Goal: Transaction & Acquisition: Obtain resource

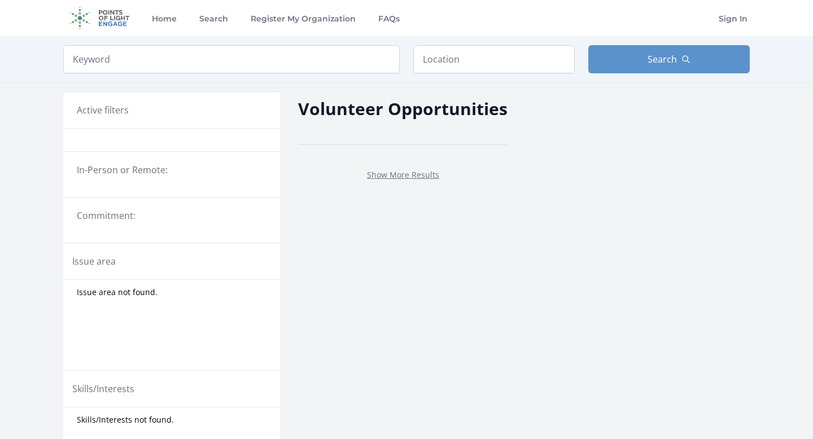
click at [120, 173] on legend "In-Person or Remote:" at bounding box center [172, 170] width 190 height 14
click at [141, 141] on div at bounding box center [171, 140] width 217 height 23
click at [166, 174] on legend "In-Person or Remote:" at bounding box center [172, 170] width 190 height 14
click at [470, 58] on input "text" at bounding box center [493, 59] width 161 height 28
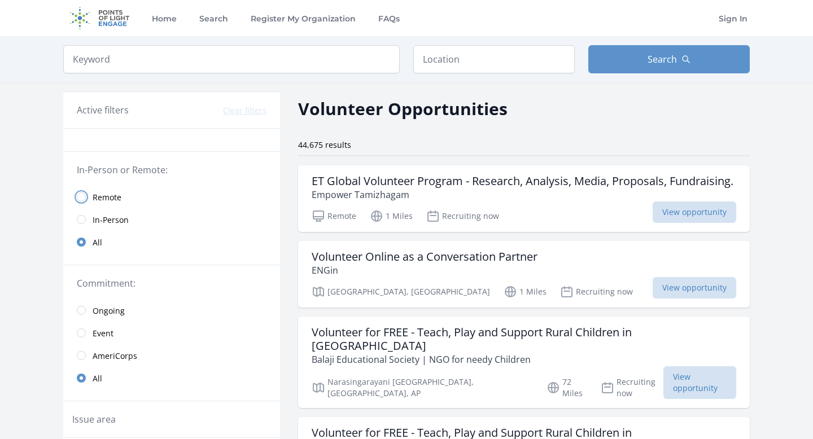
click at [82, 198] on input "radio" at bounding box center [81, 197] width 9 height 9
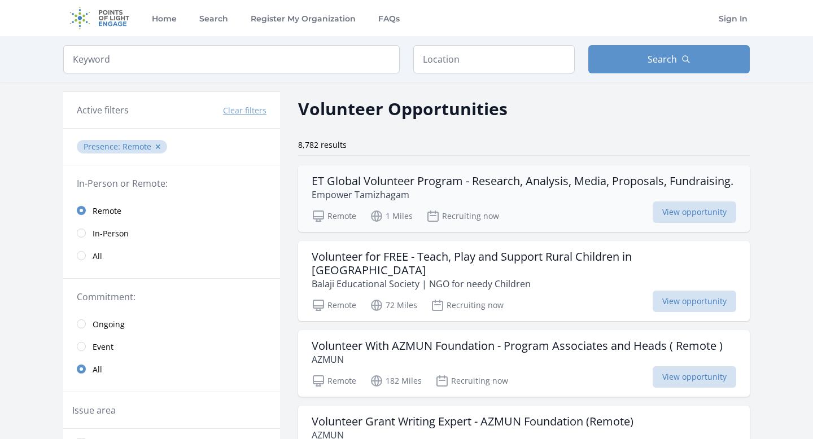
click at [538, 188] on h3 "ET Global Volunteer Program - Research, Analysis, Media, Proposals, Fundraising." at bounding box center [523, 181] width 422 height 14
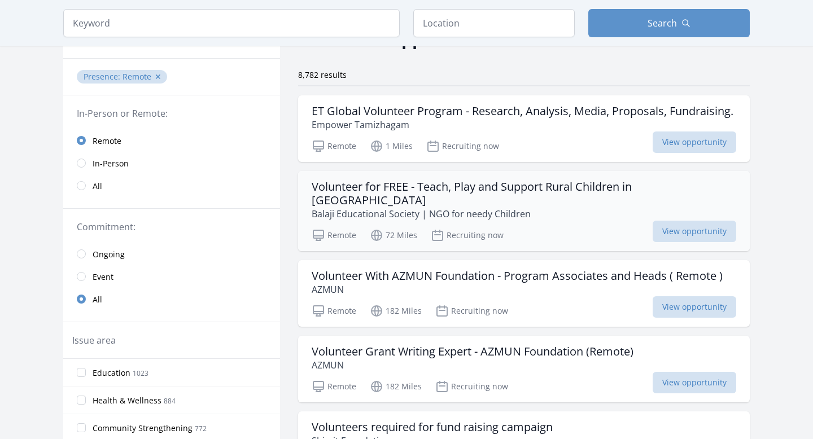
scroll to position [84, 0]
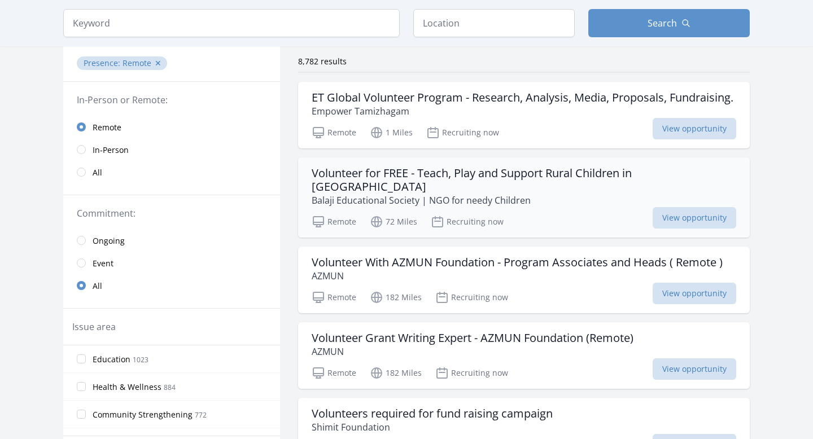
click at [404, 197] on p "Balaji Educational Society | NGO for needy Children" at bounding box center [524, 201] width 425 height 14
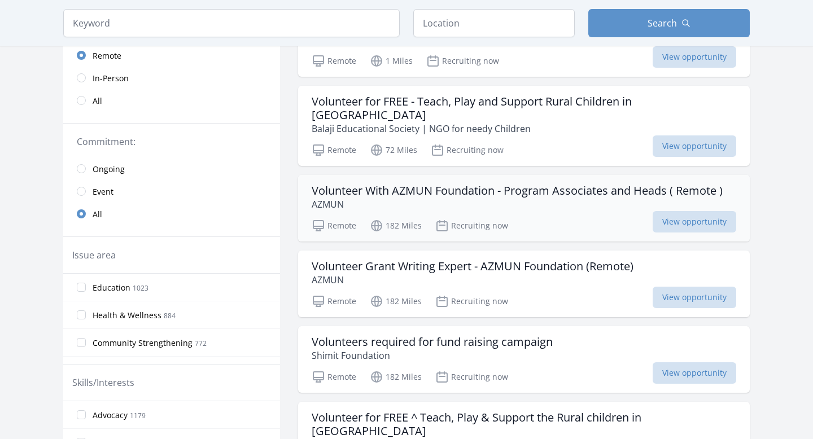
scroll to position [159, 0]
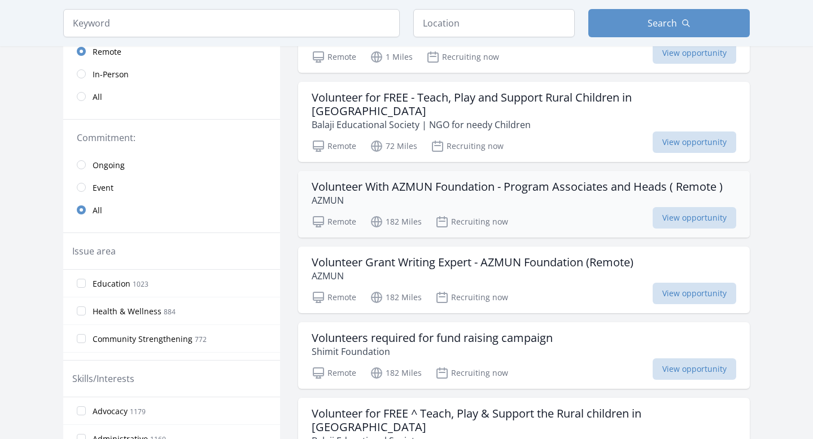
click at [394, 195] on p "AZMUN" at bounding box center [517, 201] width 411 height 14
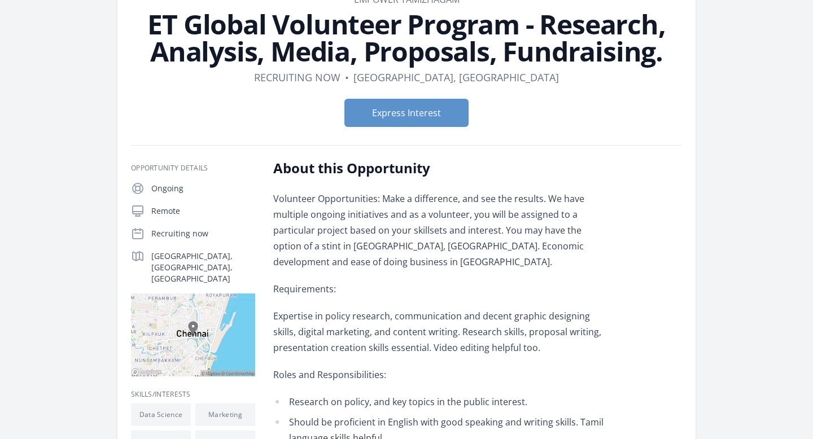
scroll to position [85, 0]
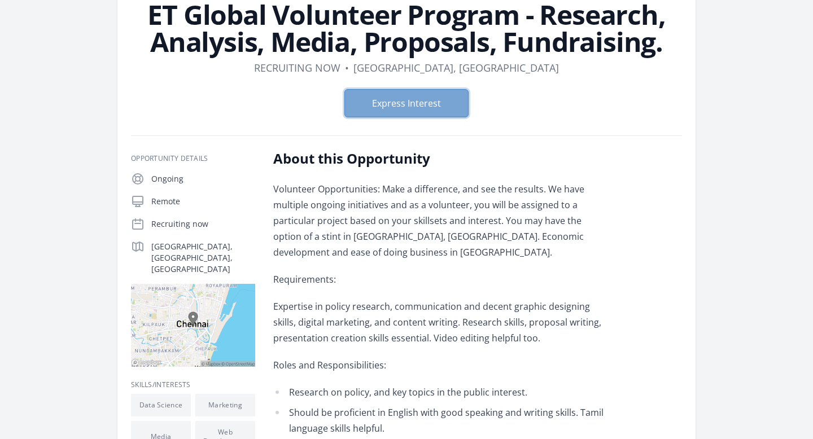
click at [410, 93] on button "Express Interest" at bounding box center [406, 103] width 124 height 28
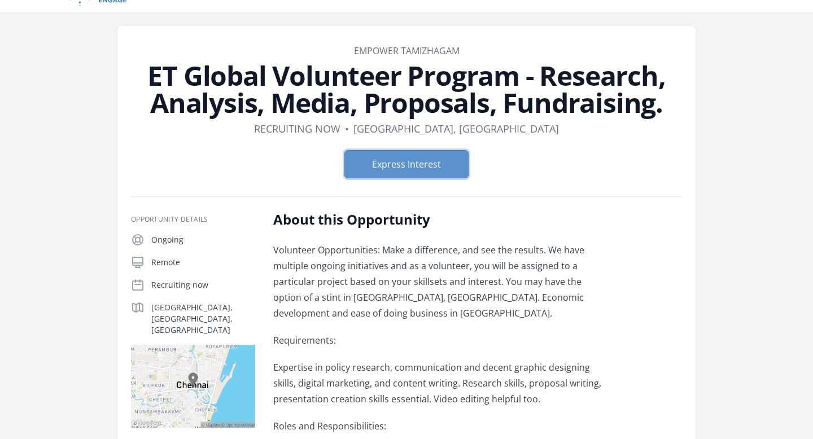
scroll to position [0, 0]
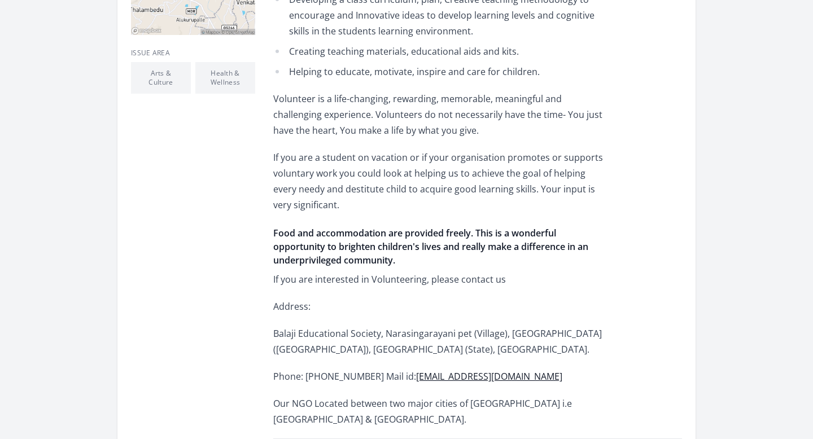
scroll to position [479, 0]
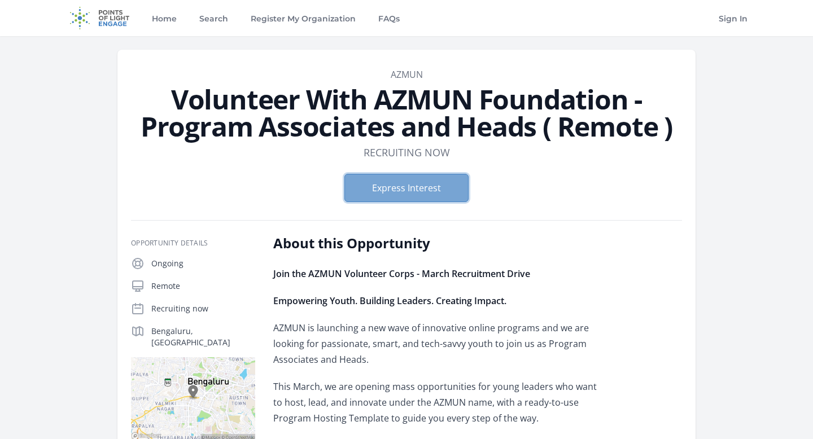
click at [412, 186] on button "Express Interest" at bounding box center [406, 188] width 124 height 28
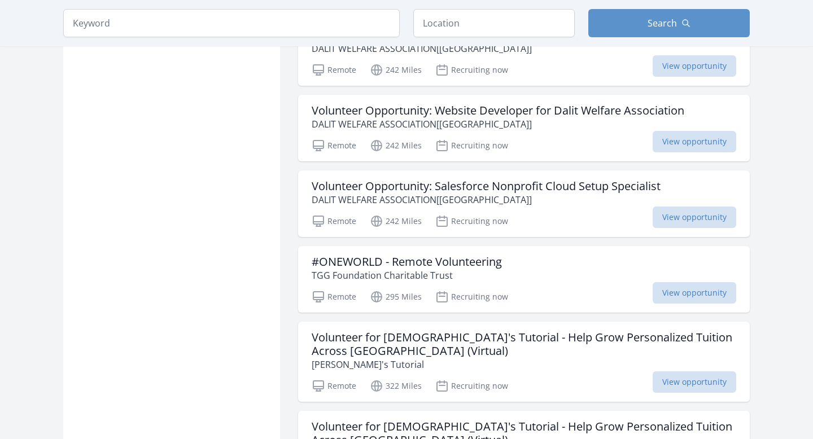
scroll to position [864, 0]
